Goal: Task Accomplishment & Management: Manage account settings

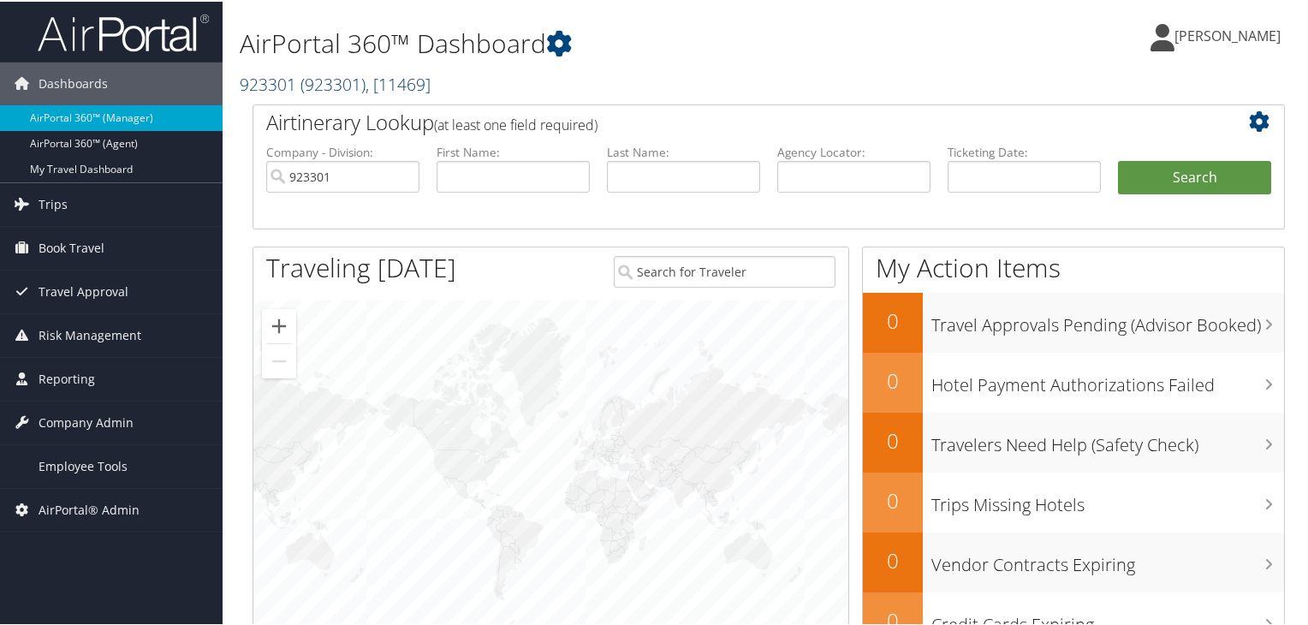
click at [301, 90] on span "( 923301 )" at bounding box center [332, 82] width 65 height 23
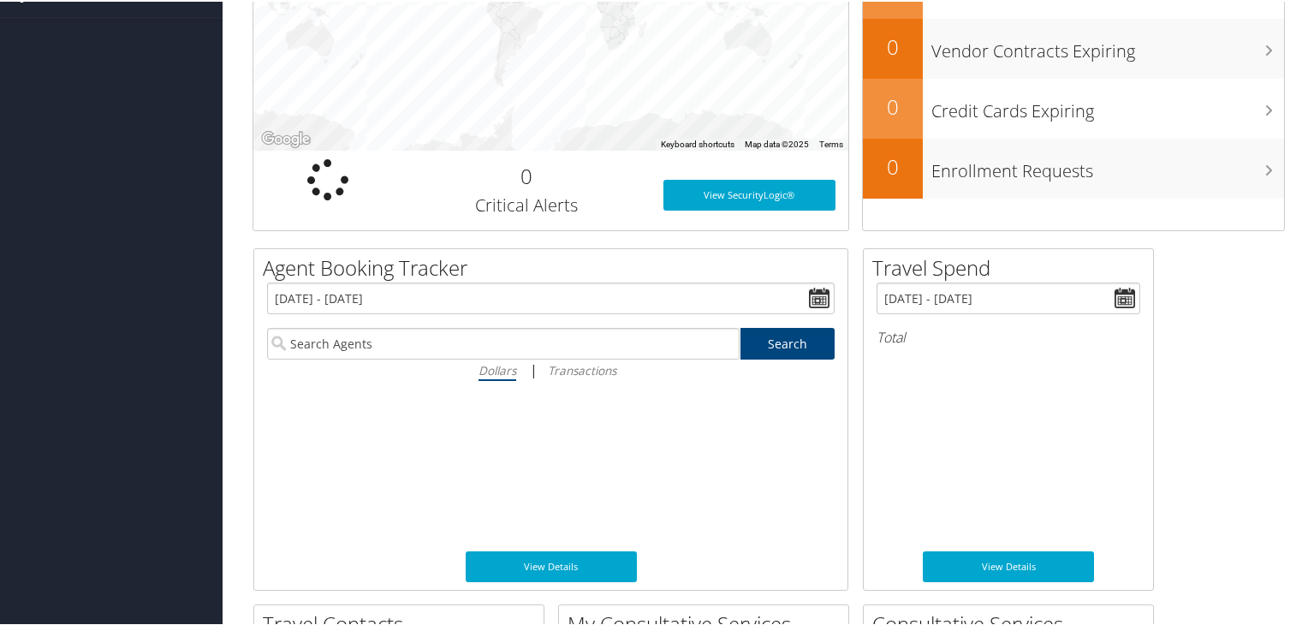
scroll to position [86, 0]
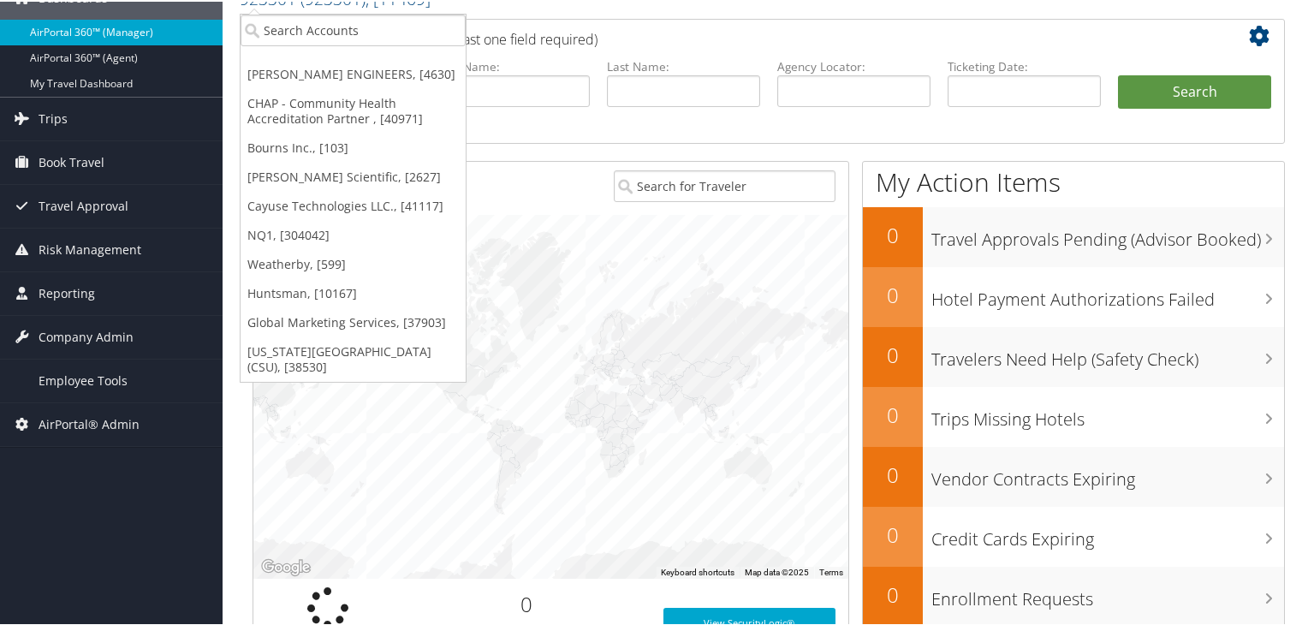
click at [118, 31] on link "AirPortal 360™ (Manager)" at bounding box center [111, 31] width 223 height 26
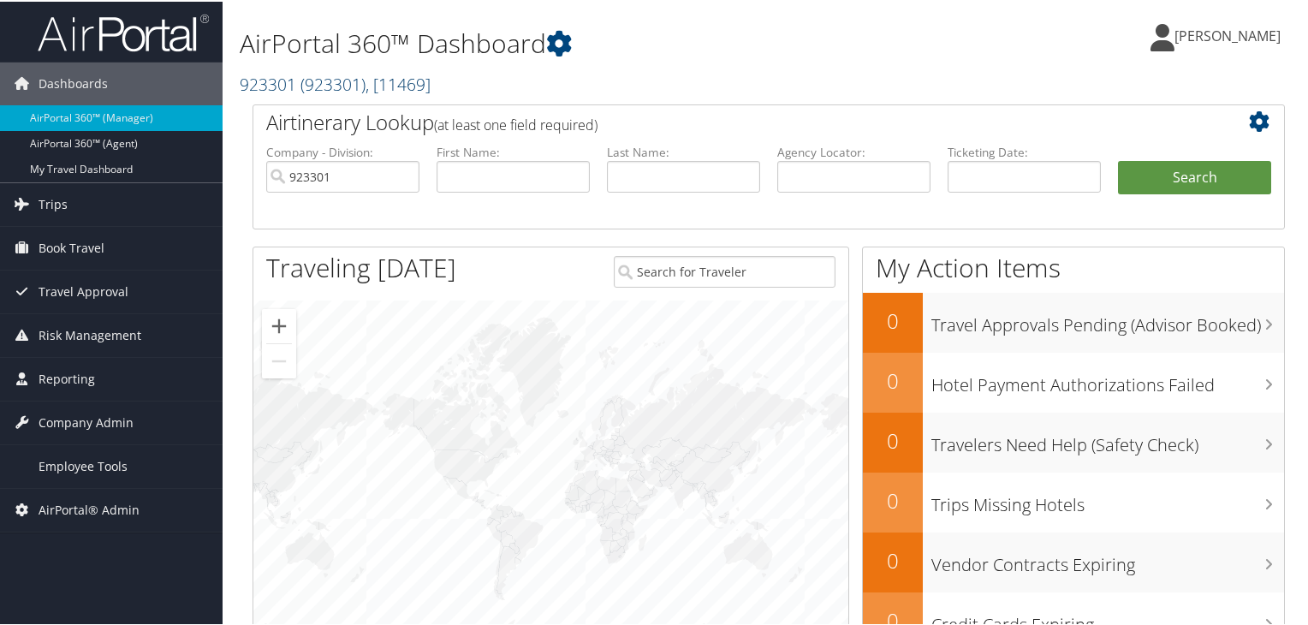
click at [353, 90] on span "( 923301 )" at bounding box center [332, 82] width 65 height 23
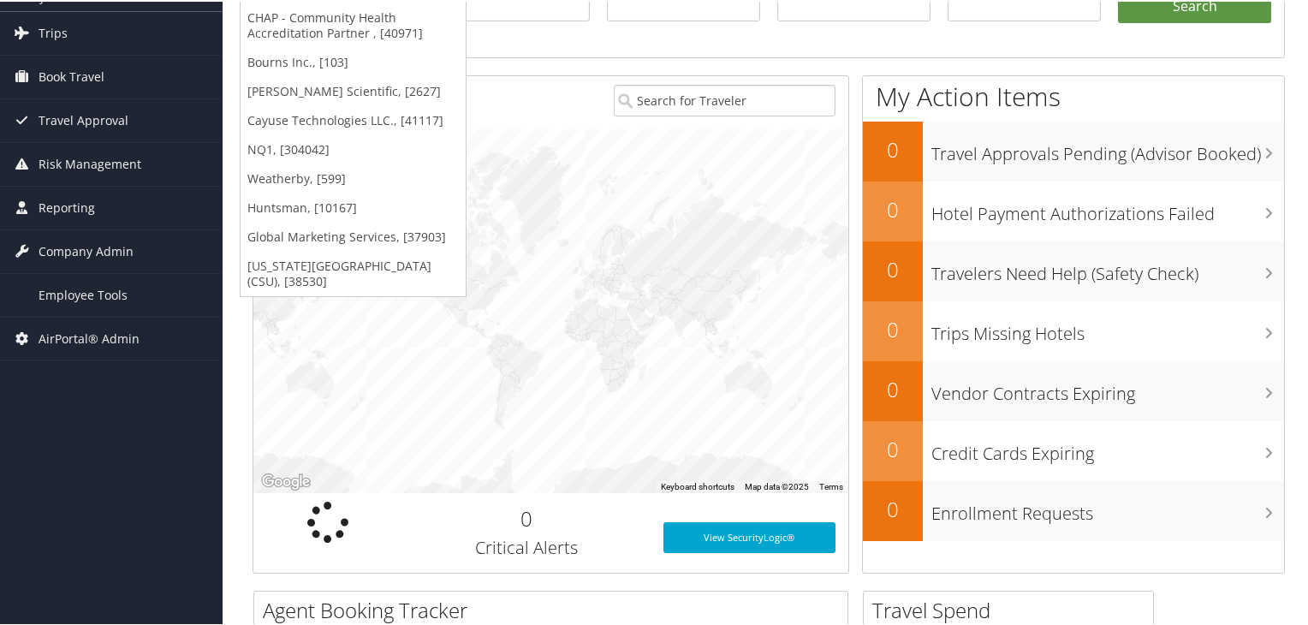
scroll to position [257, 0]
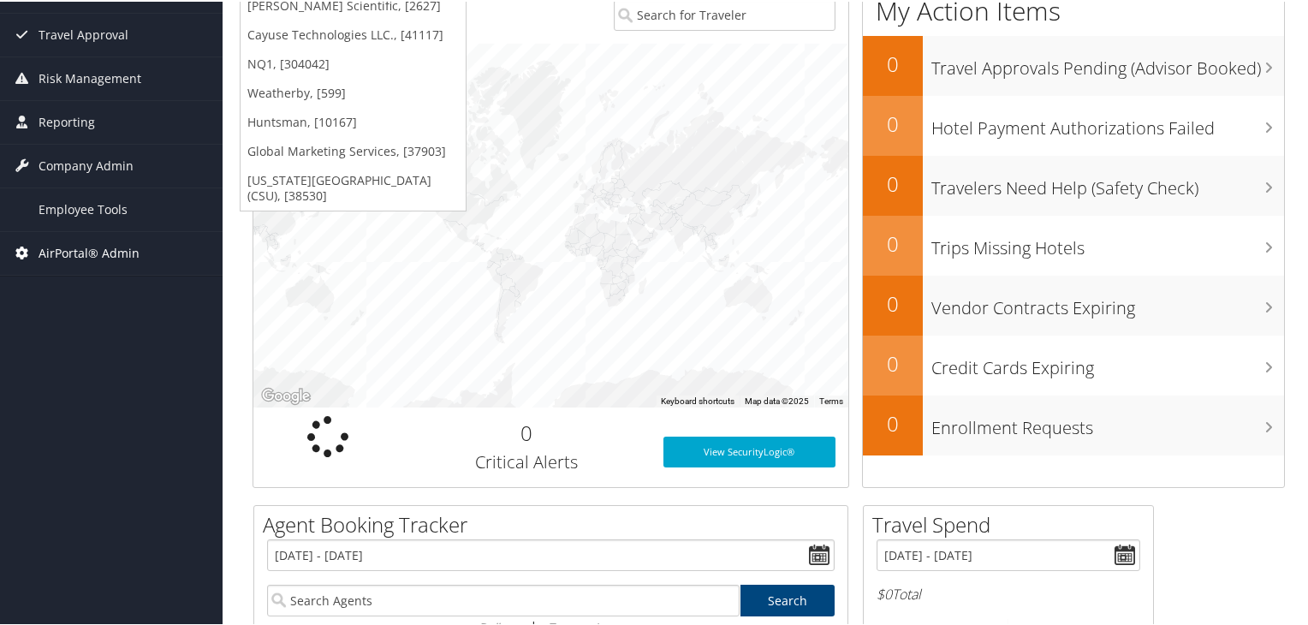
click at [55, 248] on span "AirPortal® Admin" at bounding box center [89, 251] width 101 height 43
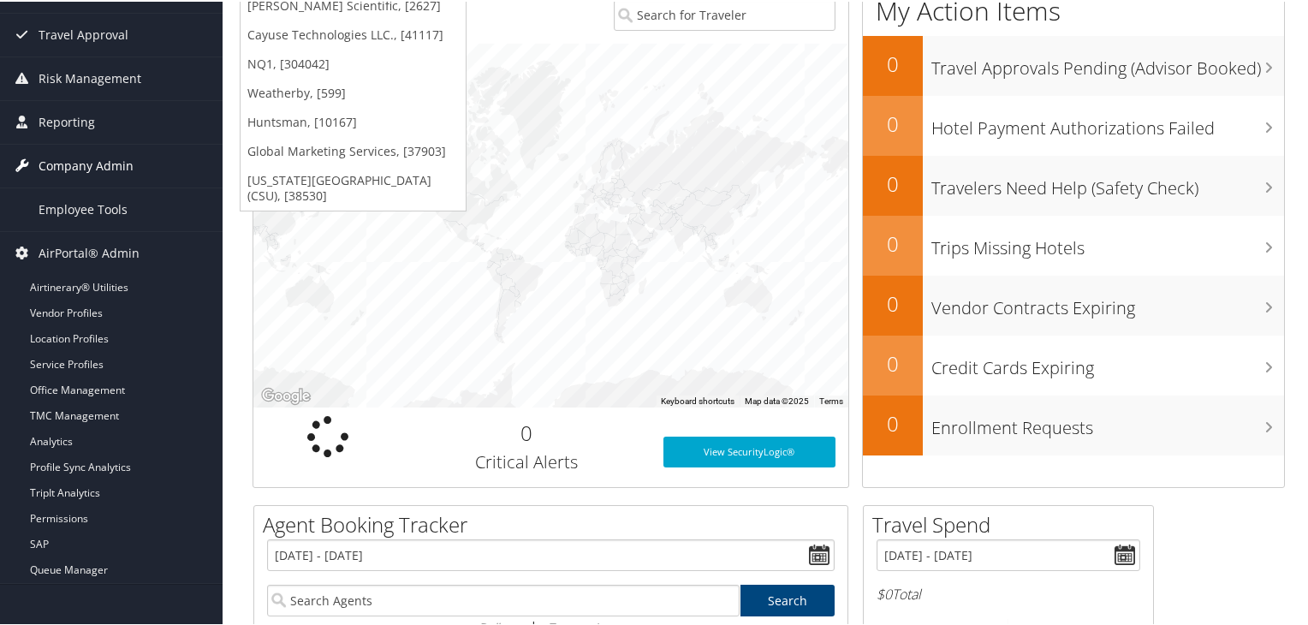
click at [88, 167] on span "Company Admin" at bounding box center [86, 164] width 95 height 43
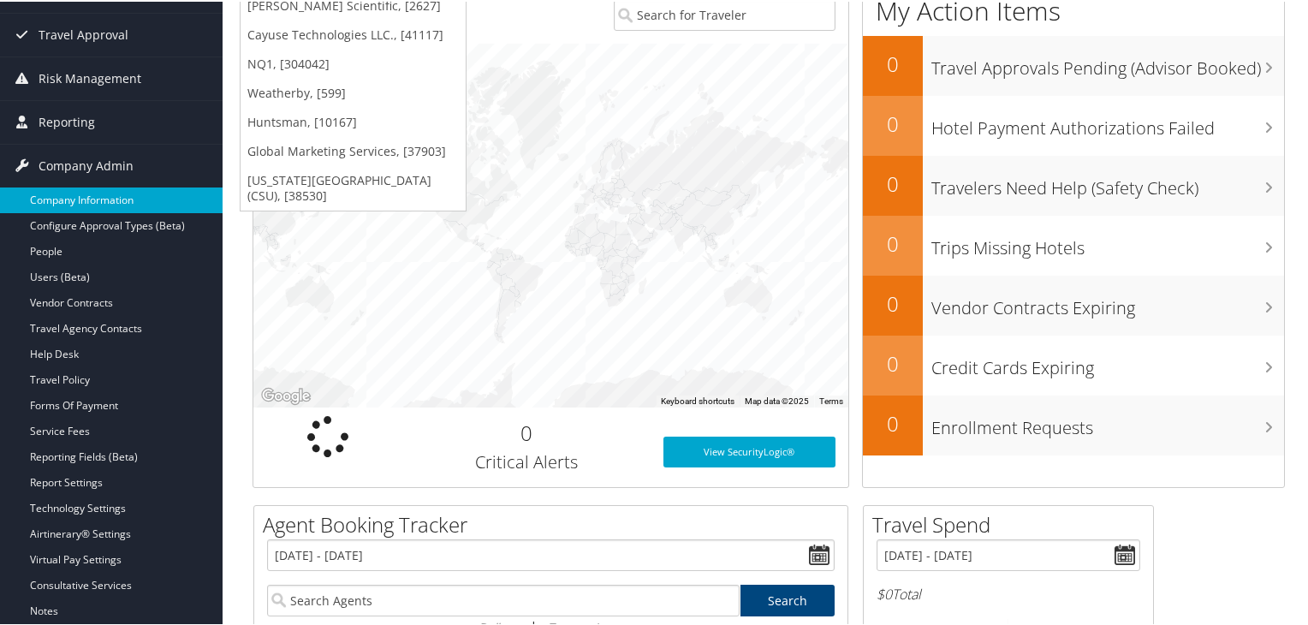
click at [85, 193] on link "Company Information" at bounding box center [111, 199] width 223 height 26
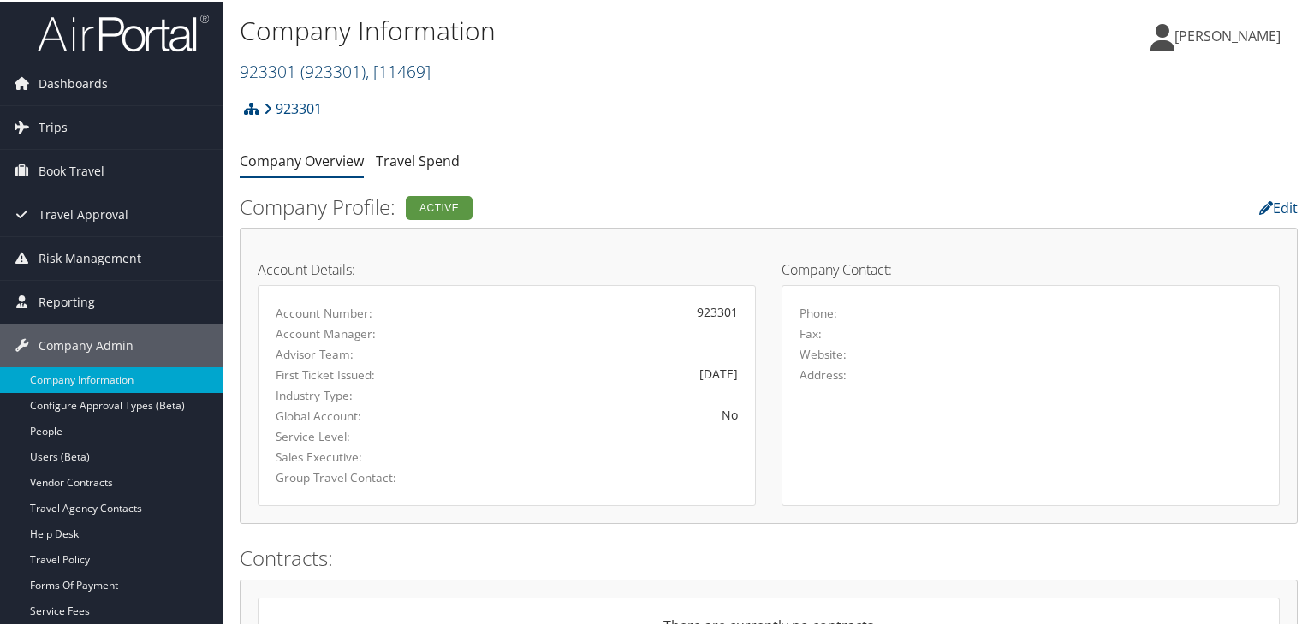
drag, startPoint x: 259, startPoint y: 69, endPoint x: 269, endPoint y: 73, distance: 10.0
click at [269, 73] on link "923301 ( 923301 ) , [ 11469 ]" at bounding box center [335, 69] width 191 height 23
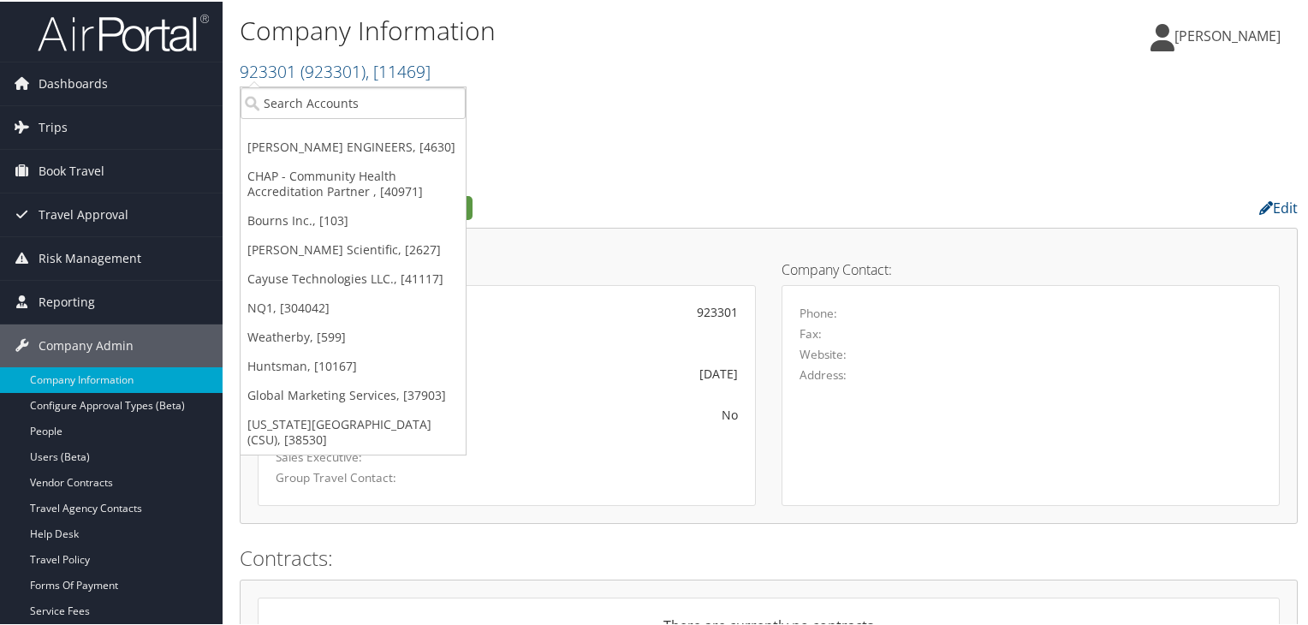
click at [653, 155] on ul "Company Overview Travel Spend" at bounding box center [769, 160] width 1058 height 31
